Goal: Task Accomplishment & Management: Use online tool/utility

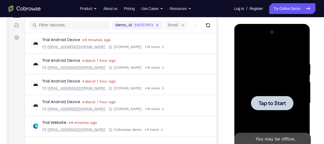
click at [257, 68] on div at bounding box center [272, 103] width 68 height 150
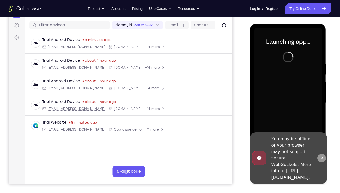
click at [322, 144] on icon at bounding box center [321, 158] width 4 height 4
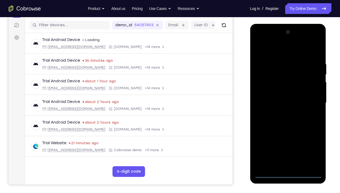
click at [287, 144] on div at bounding box center [288, 103] width 68 height 150
click at [313, 144] on div at bounding box center [288, 103] width 68 height 150
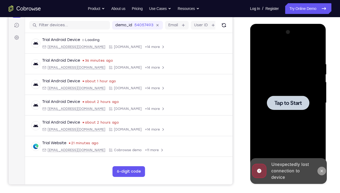
click at [320, 144] on icon at bounding box center [321, 171] width 4 height 4
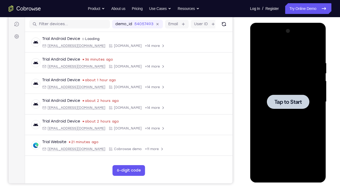
scroll to position [67, 0]
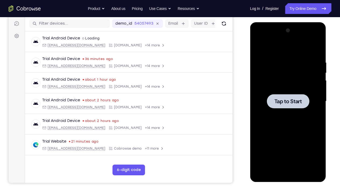
click at [280, 128] on div at bounding box center [288, 101] width 68 height 150
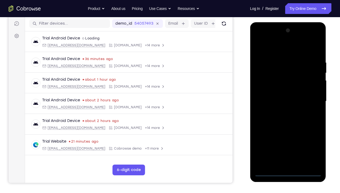
click at [288, 144] on div at bounding box center [288, 101] width 68 height 150
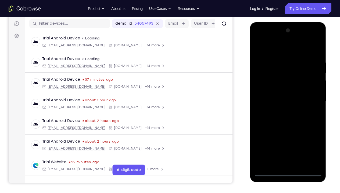
click at [314, 144] on div at bounding box center [288, 101] width 68 height 150
click at [271, 52] on div at bounding box center [288, 101] width 68 height 150
click at [311, 99] on div at bounding box center [288, 101] width 68 height 150
click at [283, 144] on div at bounding box center [288, 101] width 68 height 150
click at [276, 98] on div at bounding box center [288, 101] width 68 height 150
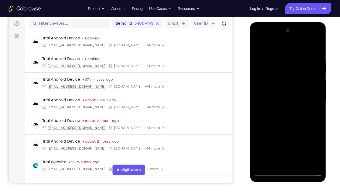
click at [276, 94] on div at bounding box center [288, 101] width 68 height 150
click at [279, 101] on div at bounding box center [288, 101] width 68 height 150
click at [285, 125] on div at bounding box center [288, 101] width 68 height 150
click at [278, 99] on div at bounding box center [288, 101] width 68 height 150
click at [283, 103] on div at bounding box center [288, 101] width 68 height 150
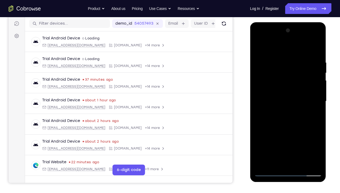
click at [316, 56] on div at bounding box center [288, 101] width 68 height 150
drag, startPoint x: 262, startPoint y: 51, endPoint x: 334, endPoint y: 54, distance: 72.3
click at [324, 54] on html "Online web based iOS Simulators and Android Emulators. Run iPhone, iPad, Mobile…" at bounding box center [288, 102] width 77 height 161
click at [318, 144] on div at bounding box center [288, 101] width 68 height 150
click at [300, 144] on div at bounding box center [288, 101] width 68 height 150
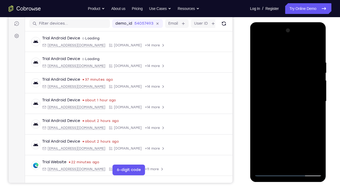
click at [290, 132] on div at bounding box center [288, 101] width 68 height 150
click at [275, 92] on div at bounding box center [288, 101] width 68 height 150
click at [258, 48] on div at bounding box center [288, 101] width 68 height 150
click at [279, 60] on div at bounding box center [288, 101] width 68 height 150
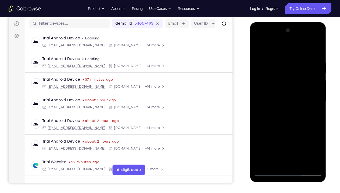
click at [316, 98] on div at bounding box center [288, 101] width 68 height 150
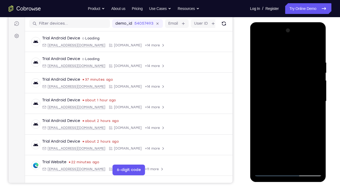
click at [316, 98] on div at bounding box center [288, 101] width 68 height 150
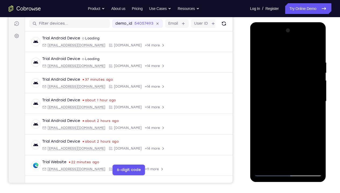
click at [316, 98] on div at bounding box center [288, 101] width 68 height 150
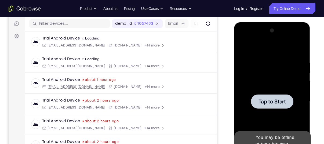
click at [268, 72] on div at bounding box center [272, 101] width 68 height 150
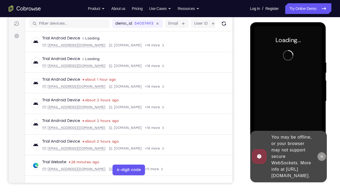
click at [322, 144] on button at bounding box center [321, 157] width 9 height 9
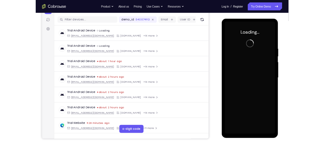
scroll to position [66, 0]
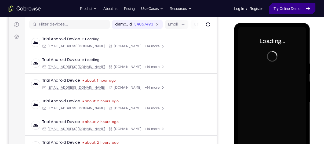
click at [288, 8] on link "Try Online Demo" at bounding box center [292, 8] width 46 height 11
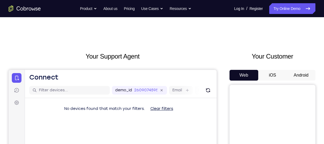
click at [300, 74] on button "Android" at bounding box center [301, 75] width 29 height 11
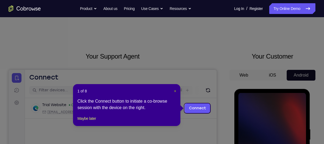
click at [175, 91] on span "×" at bounding box center [175, 91] width 2 height 4
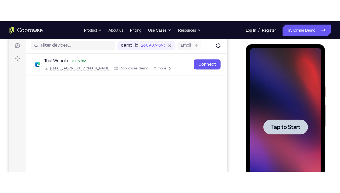
scroll to position [69, 0]
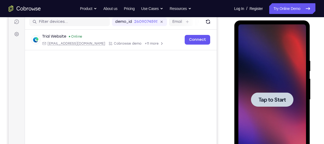
click at [274, 63] on div at bounding box center [272, 99] width 68 height 150
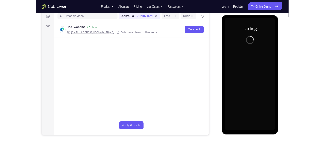
scroll to position [67, 0]
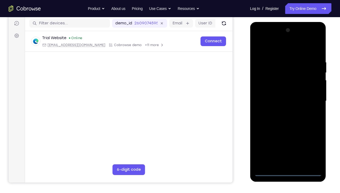
click at [286, 144] on div at bounding box center [288, 101] width 68 height 150
click at [310, 144] on div at bounding box center [288, 101] width 68 height 150
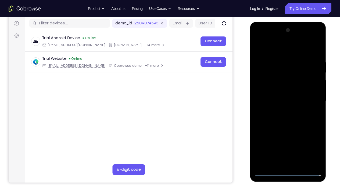
click at [269, 47] on div at bounding box center [288, 101] width 68 height 150
click at [310, 99] on div at bounding box center [288, 101] width 68 height 150
click at [281, 111] on div at bounding box center [288, 101] width 68 height 150
click at [276, 98] on div at bounding box center [288, 101] width 68 height 150
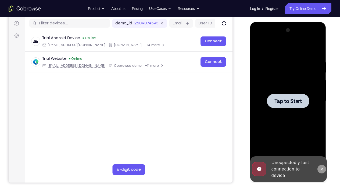
click at [322, 144] on icon at bounding box center [321, 169] width 4 height 4
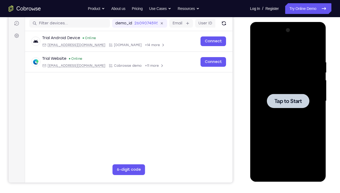
click at [291, 138] on div at bounding box center [288, 101] width 68 height 150
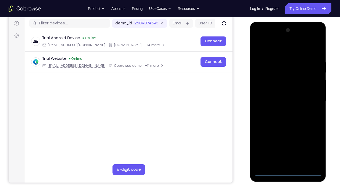
click at [287, 144] on div at bounding box center [288, 101] width 68 height 150
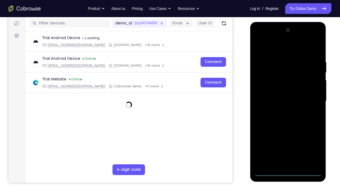
click at [311, 144] on div at bounding box center [288, 101] width 68 height 150
click at [268, 50] on div at bounding box center [288, 101] width 68 height 150
click at [309, 98] on div at bounding box center [288, 101] width 68 height 150
click at [281, 113] on div at bounding box center [288, 101] width 68 height 150
click at [276, 95] on div at bounding box center [288, 101] width 68 height 150
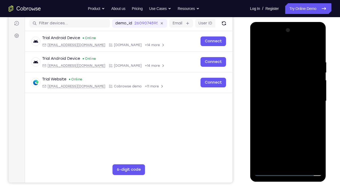
click at [276, 93] on div at bounding box center [288, 101] width 68 height 150
click at [283, 100] on div at bounding box center [288, 101] width 68 height 150
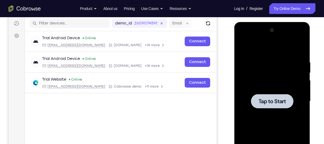
click at [254, 63] on div at bounding box center [272, 101] width 68 height 150
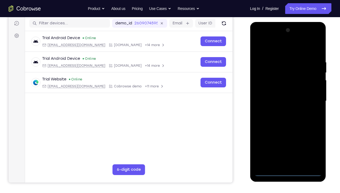
click at [288, 144] on div at bounding box center [288, 101] width 68 height 150
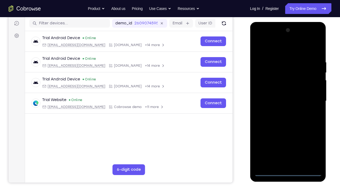
click at [314, 144] on div at bounding box center [288, 101] width 68 height 150
click at [271, 49] on div at bounding box center [288, 101] width 68 height 150
click at [310, 97] on div at bounding box center [288, 101] width 68 height 150
click at [281, 110] on div at bounding box center [288, 101] width 68 height 150
click at [277, 99] on div at bounding box center [288, 101] width 68 height 150
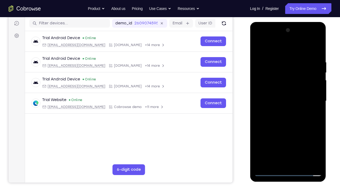
click at [276, 93] on div at bounding box center [288, 101] width 68 height 150
click at [286, 100] on div at bounding box center [288, 101] width 68 height 150
click at [288, 121] on div at bounding box center [288, 101] width 68 height 150
click at [317, 57] on div at bounding box center [288, 101] width 68 height 150
click at [318, 144] on div at bounding box center [288, 101] width 68 height 150
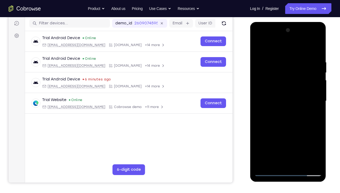
click at [301, 144] on div at bounding box center [288, 101] width 68 height 150
click at [289, 128] on div at bounding box center [288, 101] width 68 height 150
